Goal: Find specific page/section: Find specific page/section

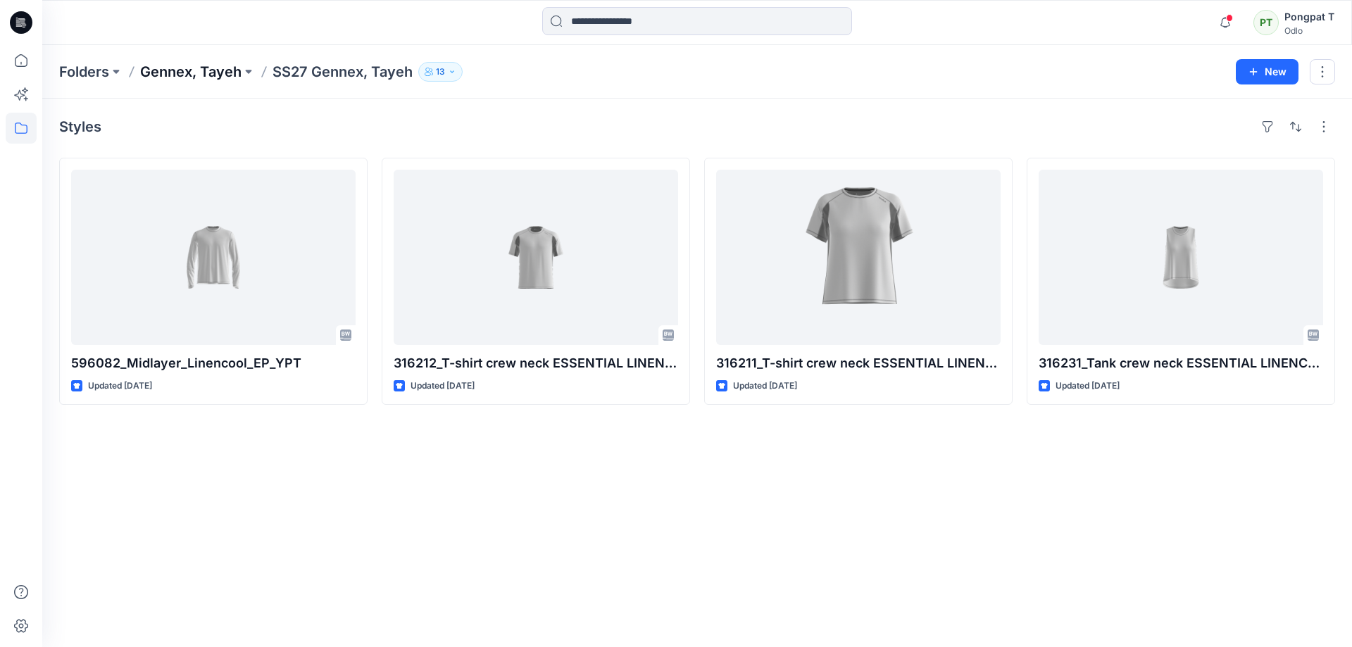
click at [204, 77] on p "Gennex, Tayeh" at bounding box center [190, 72] width 101 height 20
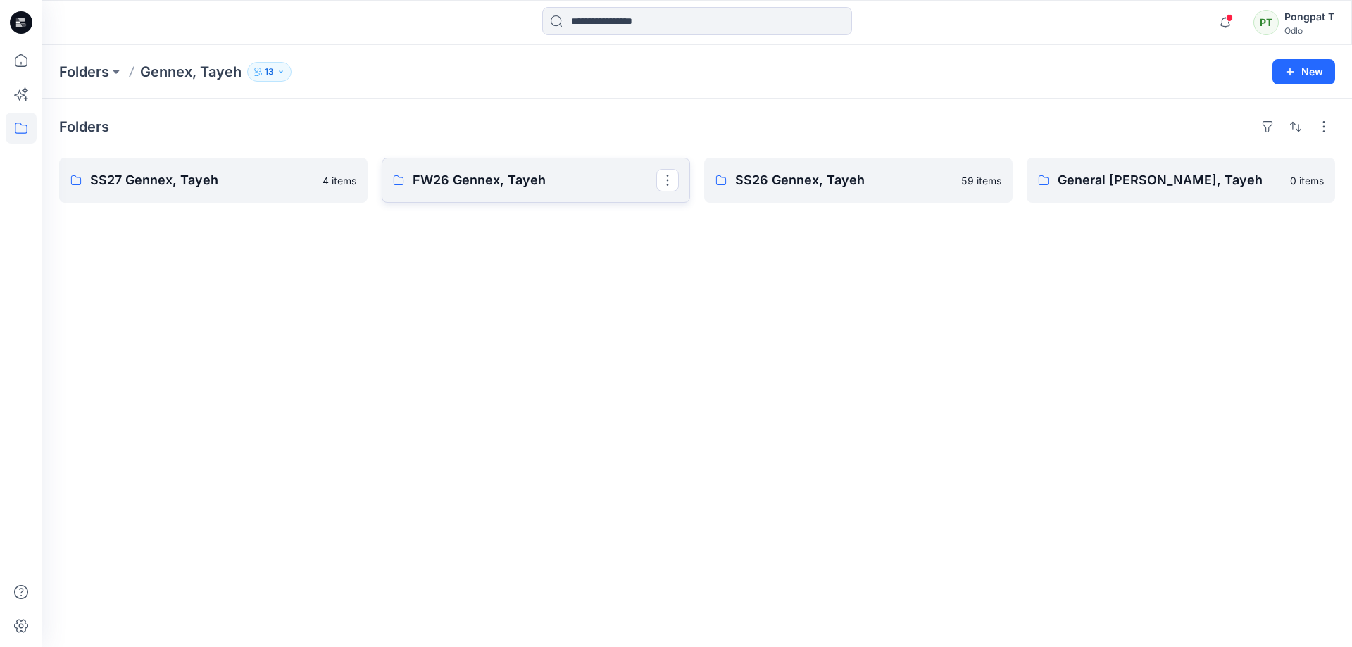
click at [515, 178] on p "FW26 Gennex, Tayeh" at bounding box center [535, 180] width 244 height 20
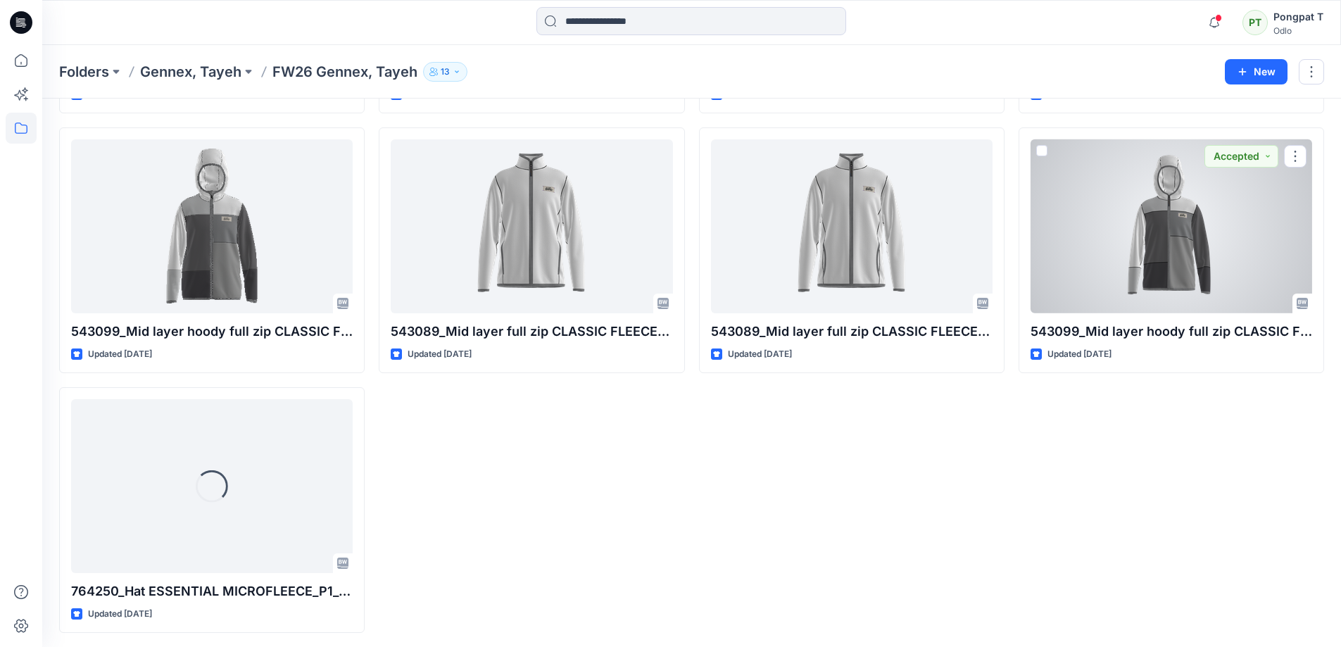
scroll to position [1333, 0]
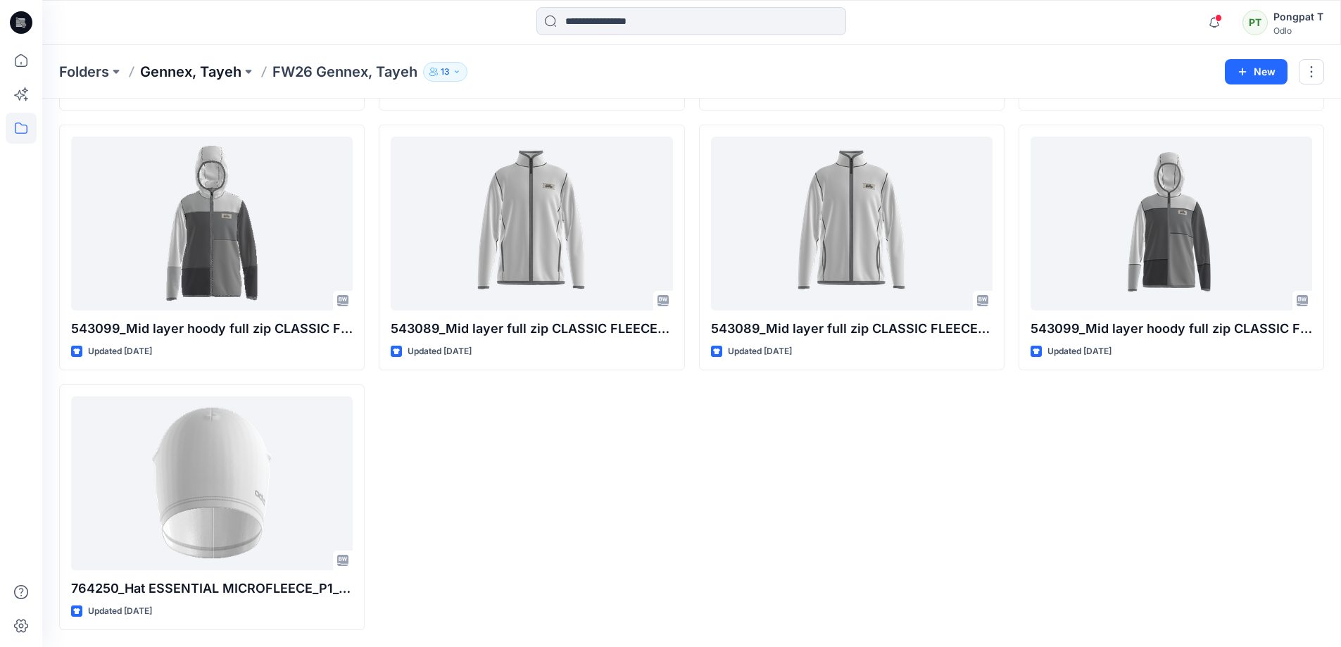
click at [176, 67] on p "Gennex, Tayeh" at bounding box center [190, 72] width 101 height 20
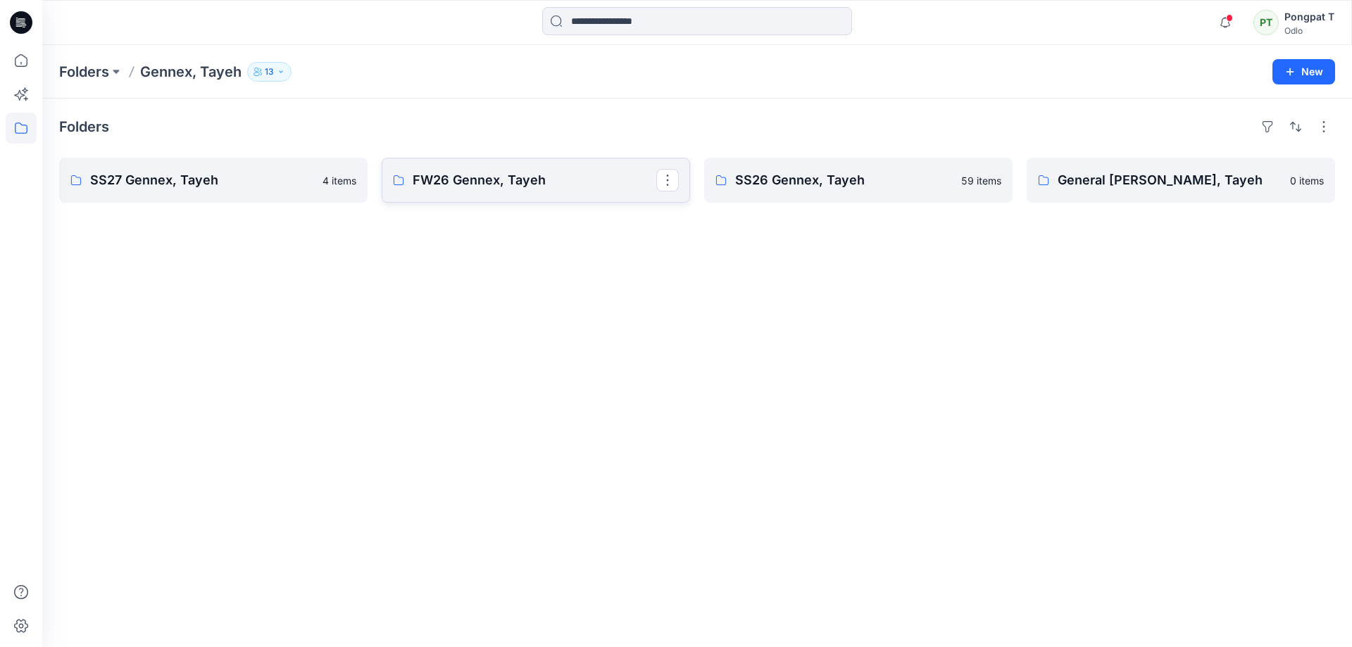
click at [484, 175] on p "FW26 Gennex, Tayeh" at bounding box center [535, 180] width 244 height 20
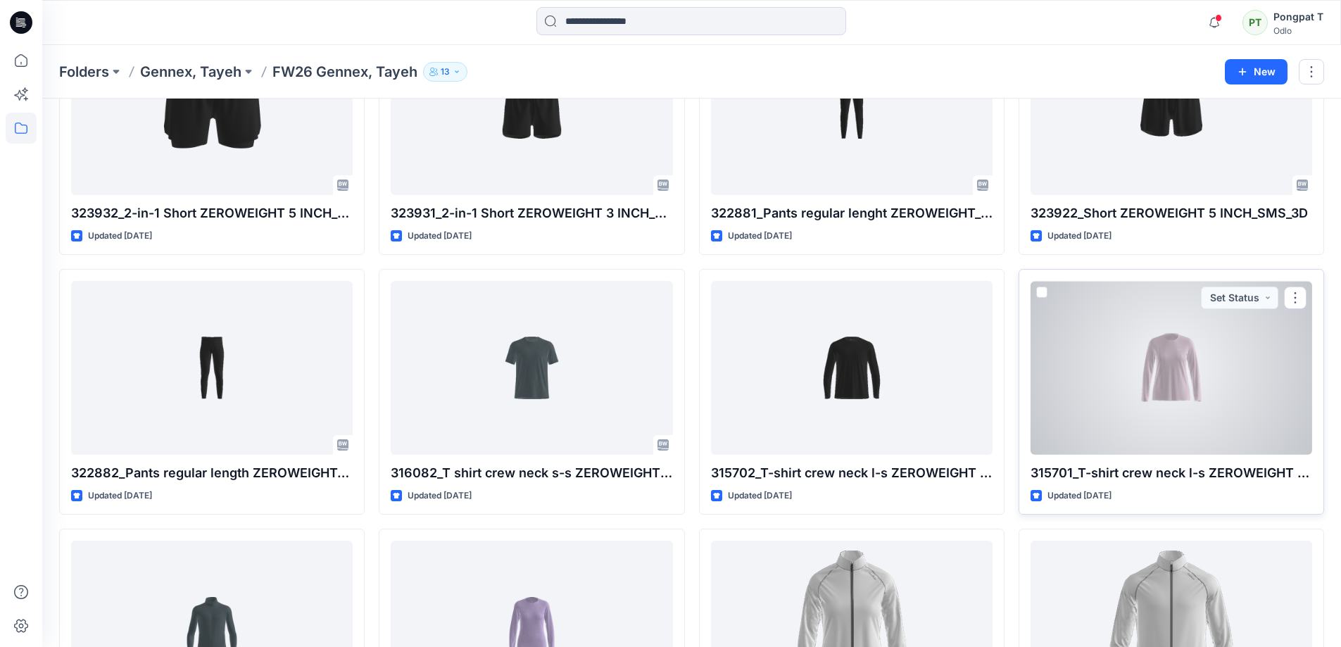
scroll to position [352, 0]
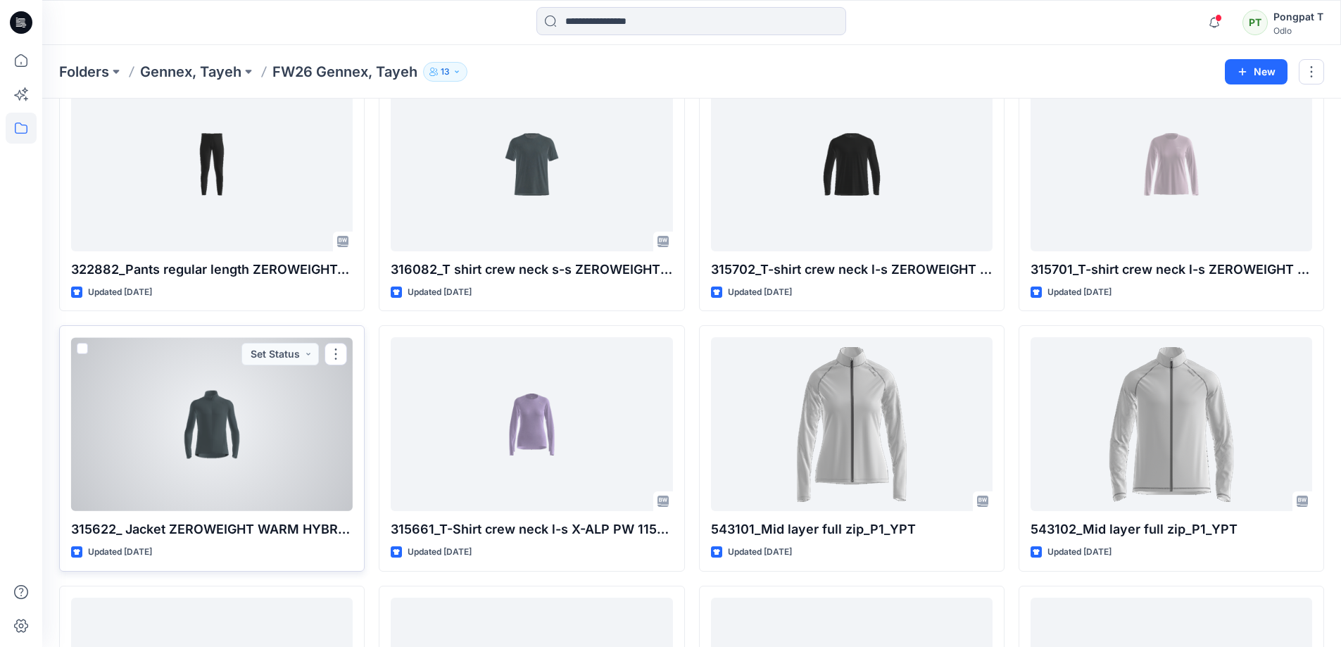
click at [211, 439] on div at bounding box center [212, 424] width 282 height 174
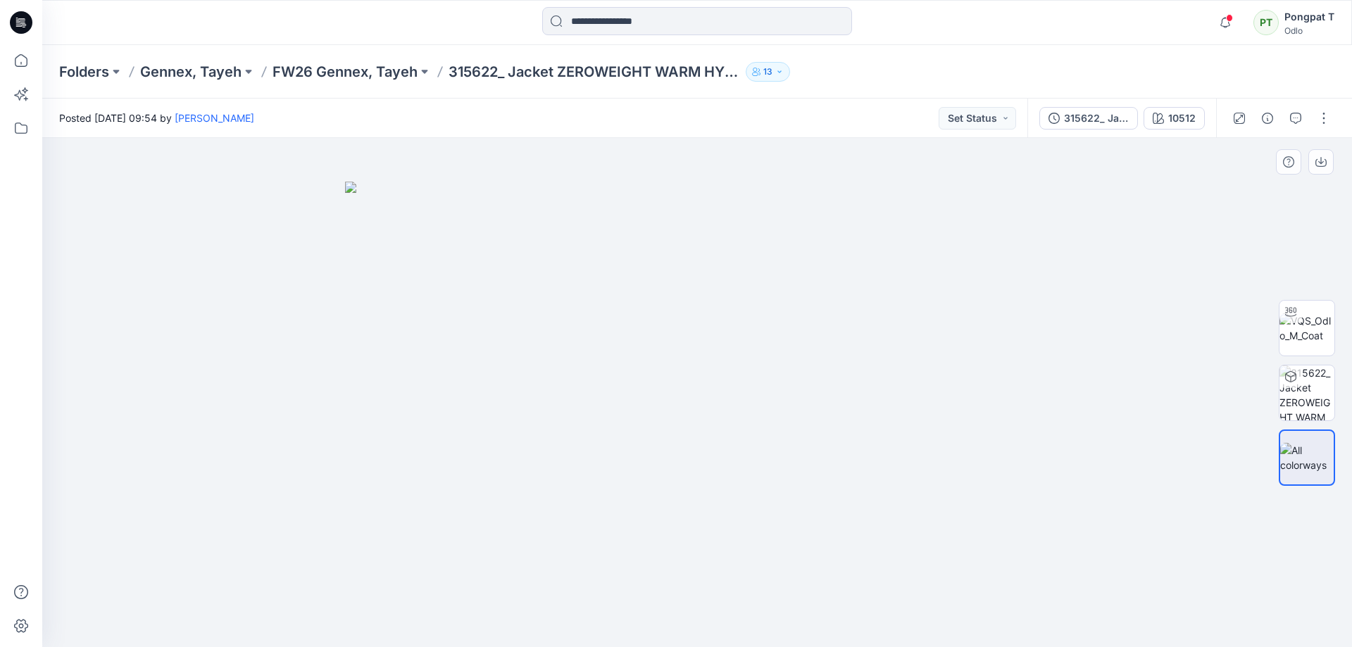
click at [1094, 484] on div at bounding box center [697, 392] width 1310 height 509
click at [1330, 392] on img at bounding box center [1307, 392] width 55 height 55
click at [328, 69] on p "FW26 Gennex, Tayeh" at bounding box center [345, 72] width 145 height 20
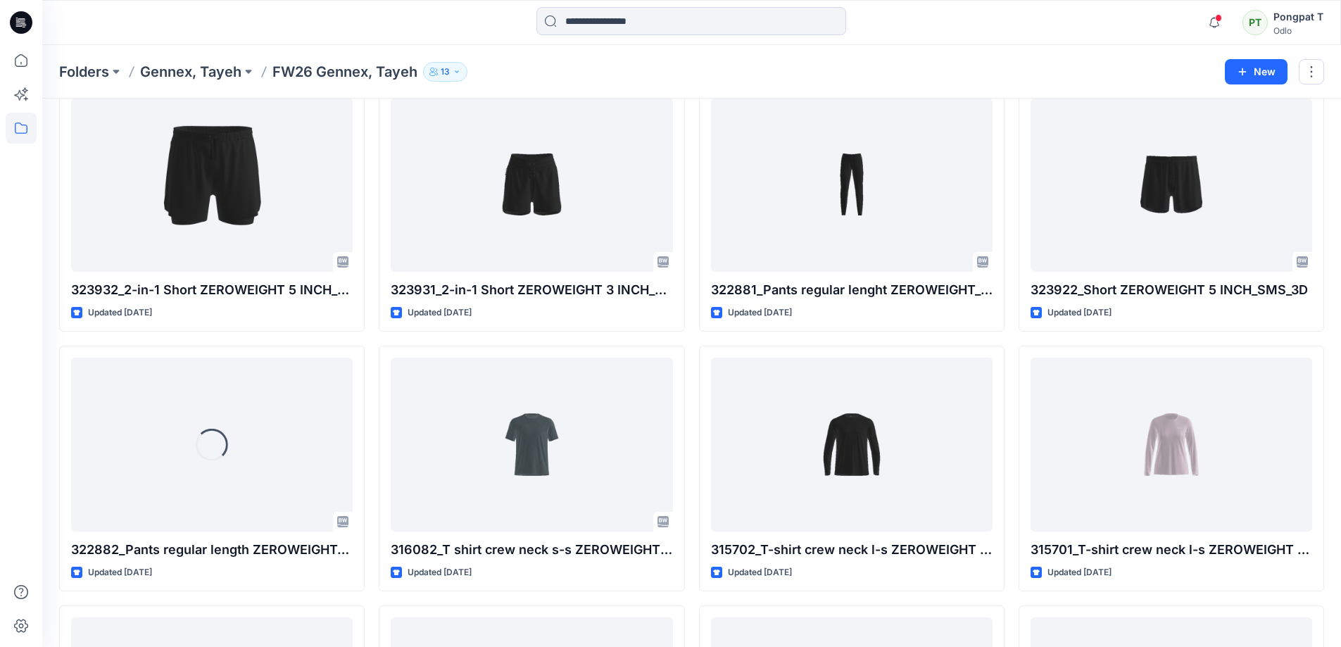
scroll to position [70, 0]
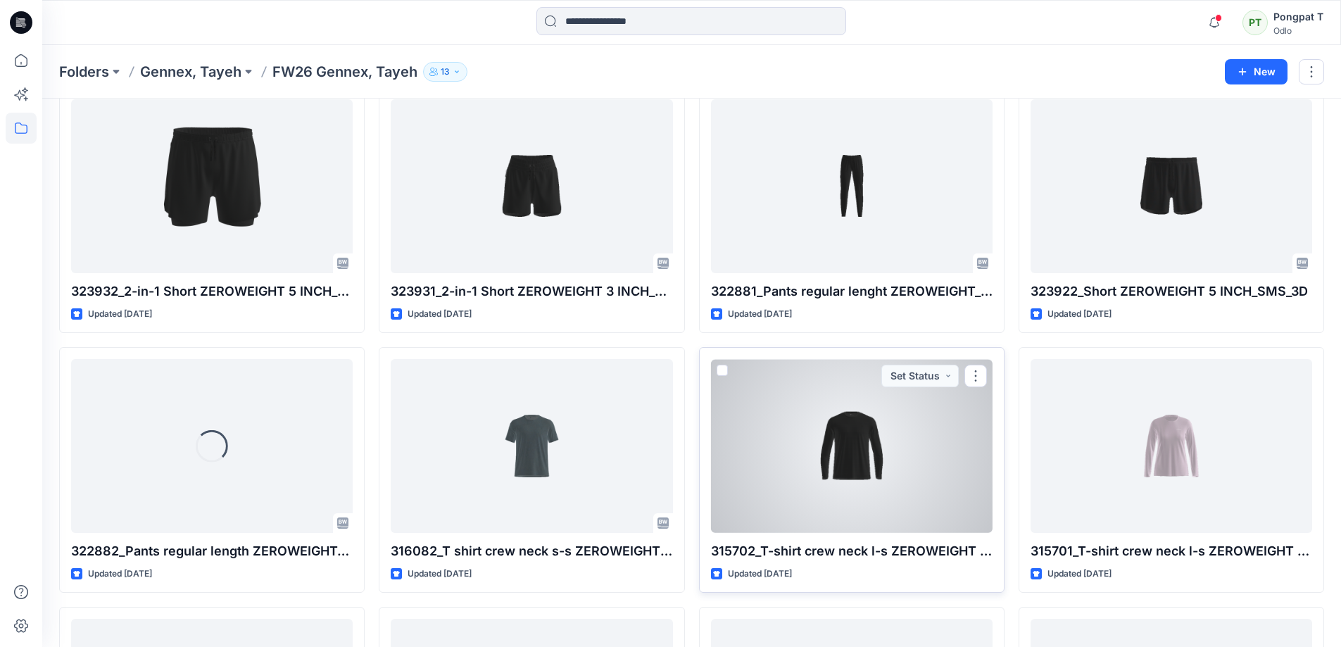
click at [822, 464] on div at bounding box center [852, 446] width 282 height 174
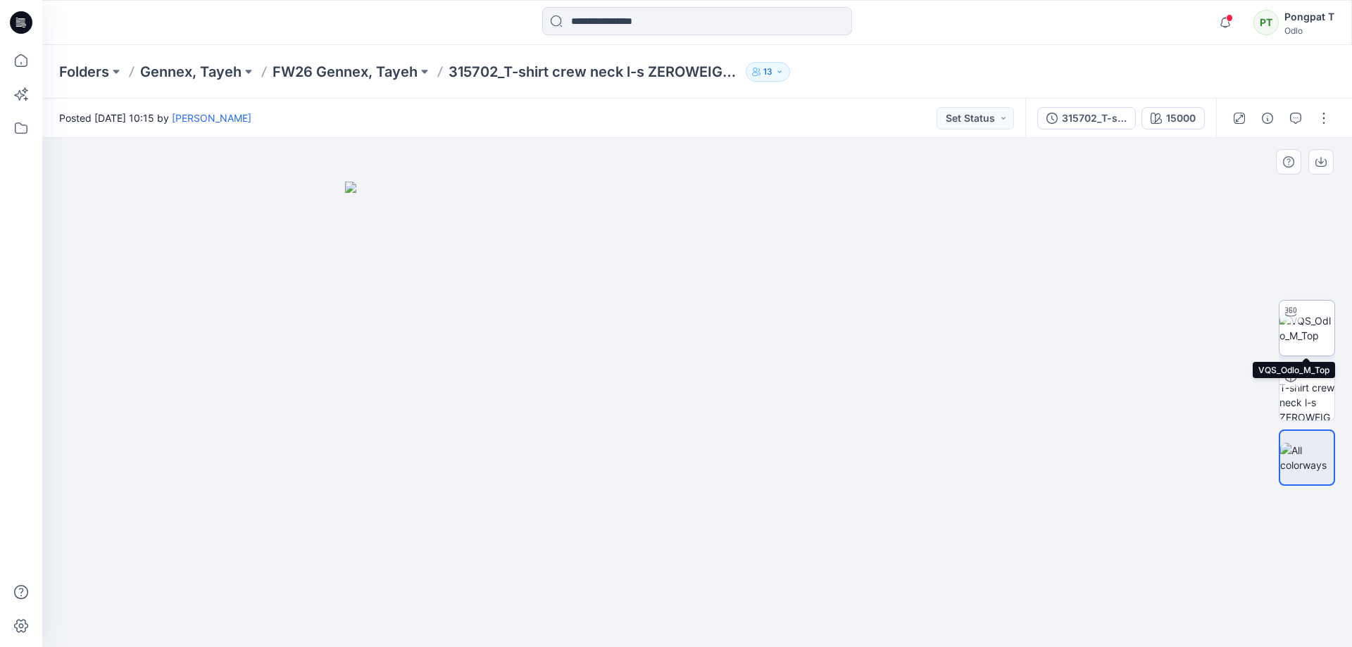
click at [1321, 313] on img at bounding box center [1307, 328] width 55 height 30
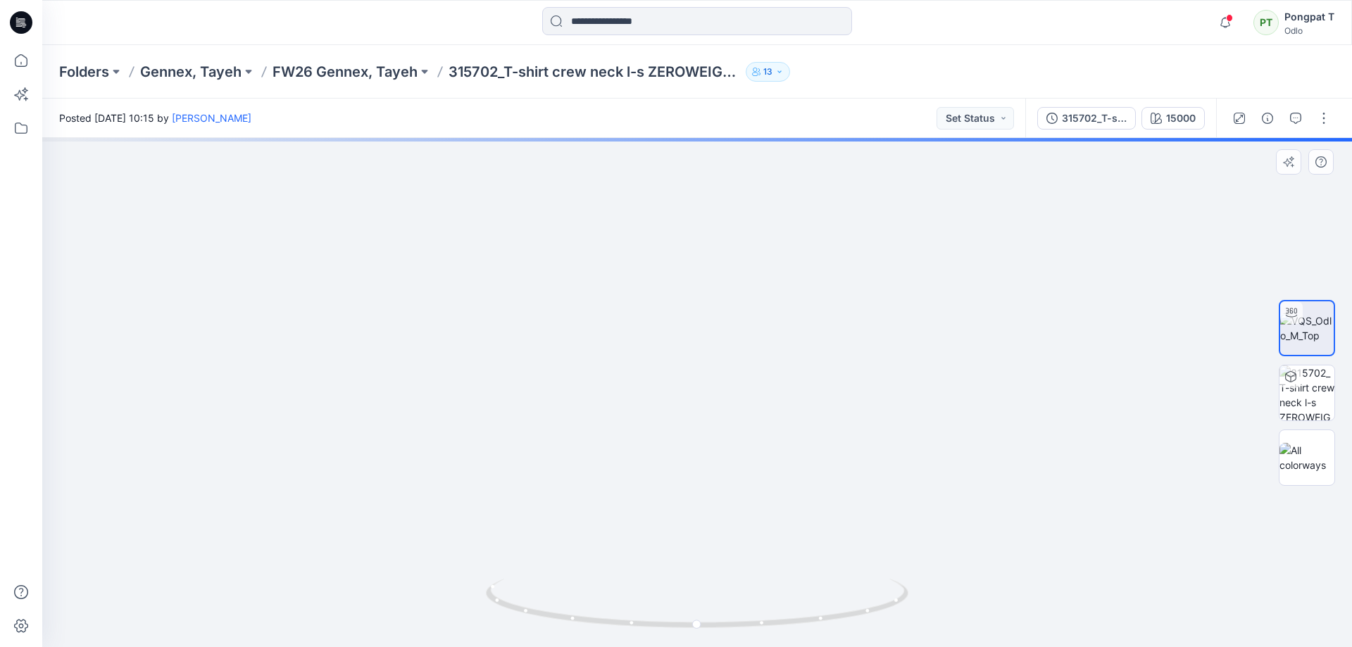
drag, startPoint x: 806, startPoint y: 249, endPoint x: 794, endPoint y: 294, distance: 46.1
click at [794, 294] on img at bounding box center [697, 327] width 1284 height 640
drag, startPoint x: 875, startPoint y: 594, endPoint x: 922, endPoint y: 587, distance: 48.4
click at [922, 587] on div at bounding box center [697, 392] width 1310 height 509
click at [1304, 411] on img at bounding box center [1307, 392] width 55 height 55
